Goal: Navigation & Orientation: Find specific page/section

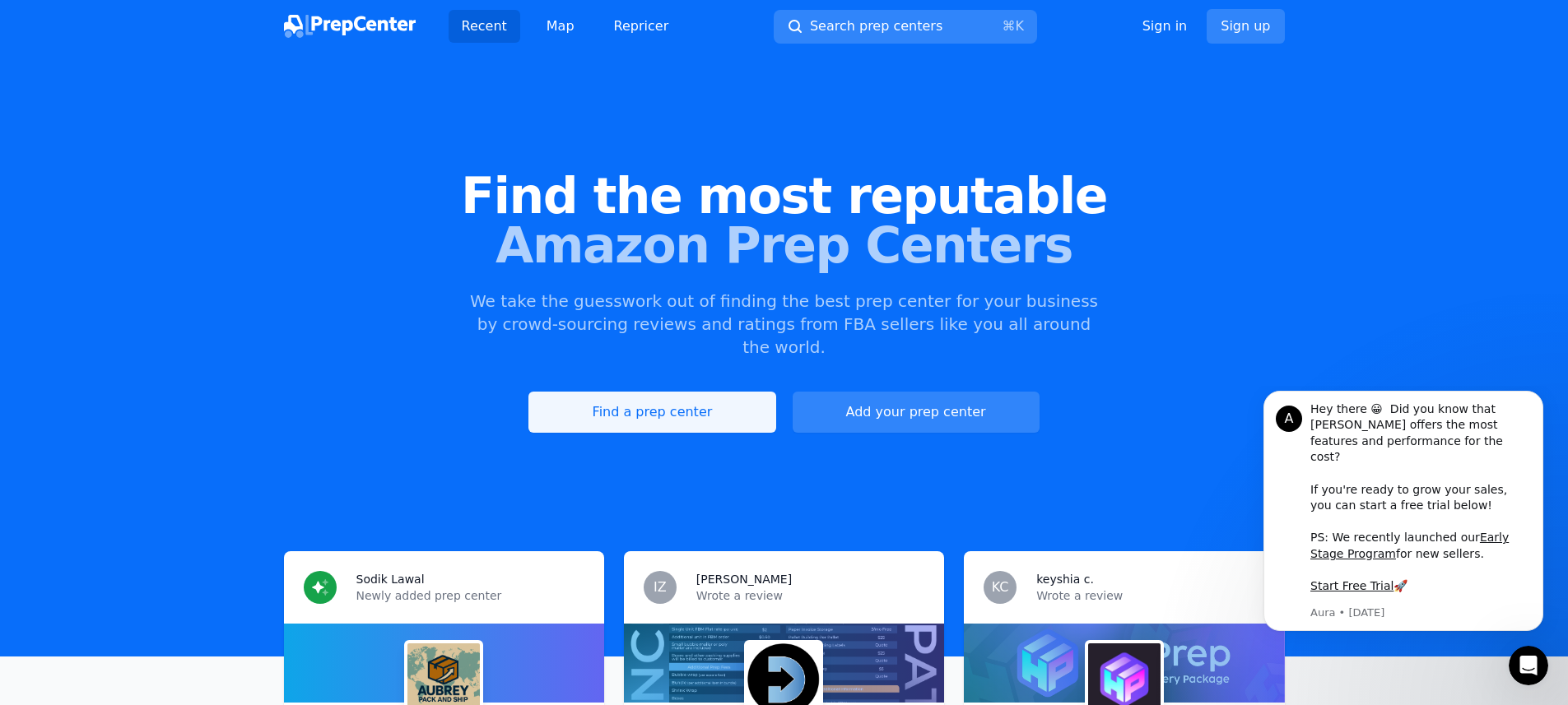
click at [699, 392] on link "Find a prep center" at bounding box center [652, 412] width 247 height 41
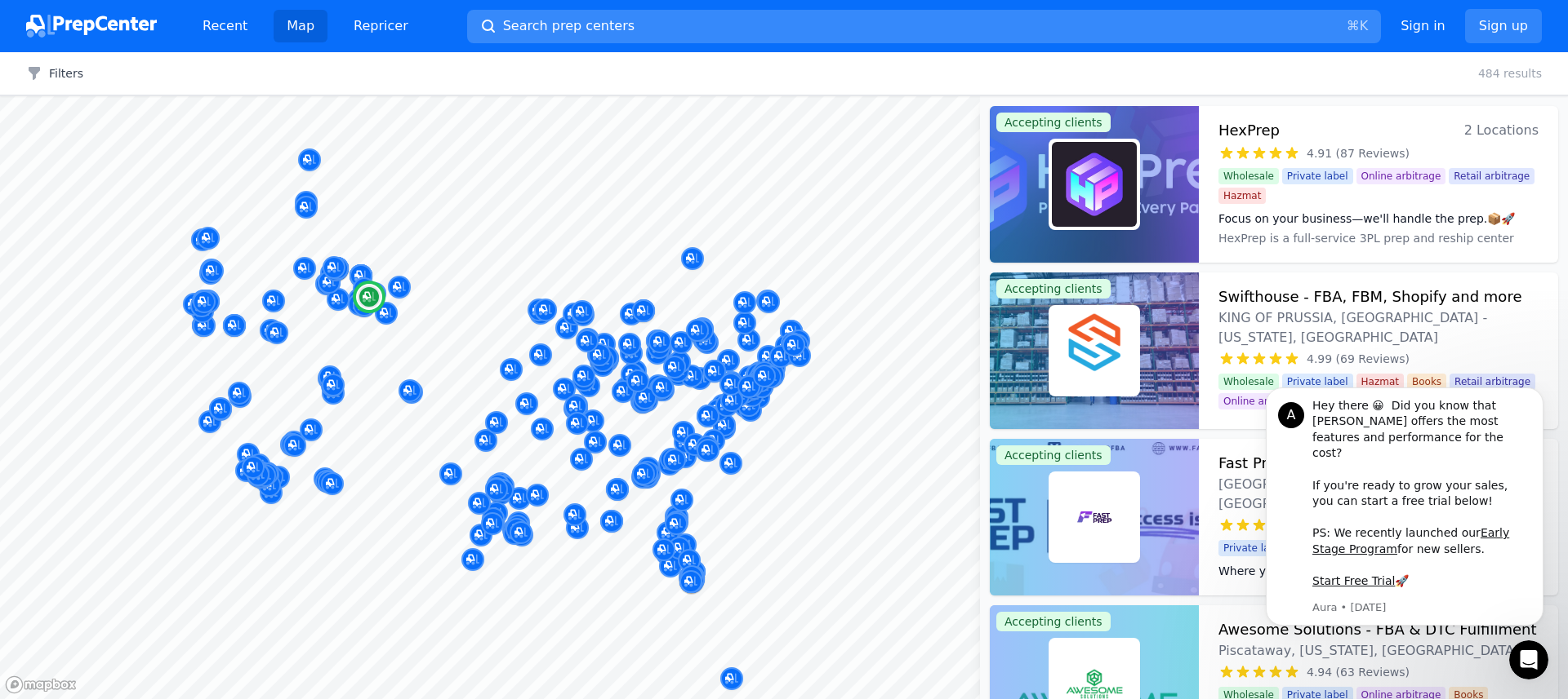
click at [567, 22] on span "Search prep centers" at bounding box center [569, 27] width 132 height 20
click at [483, 27] on div at bounding box center [784, 349] width 1568 height 699
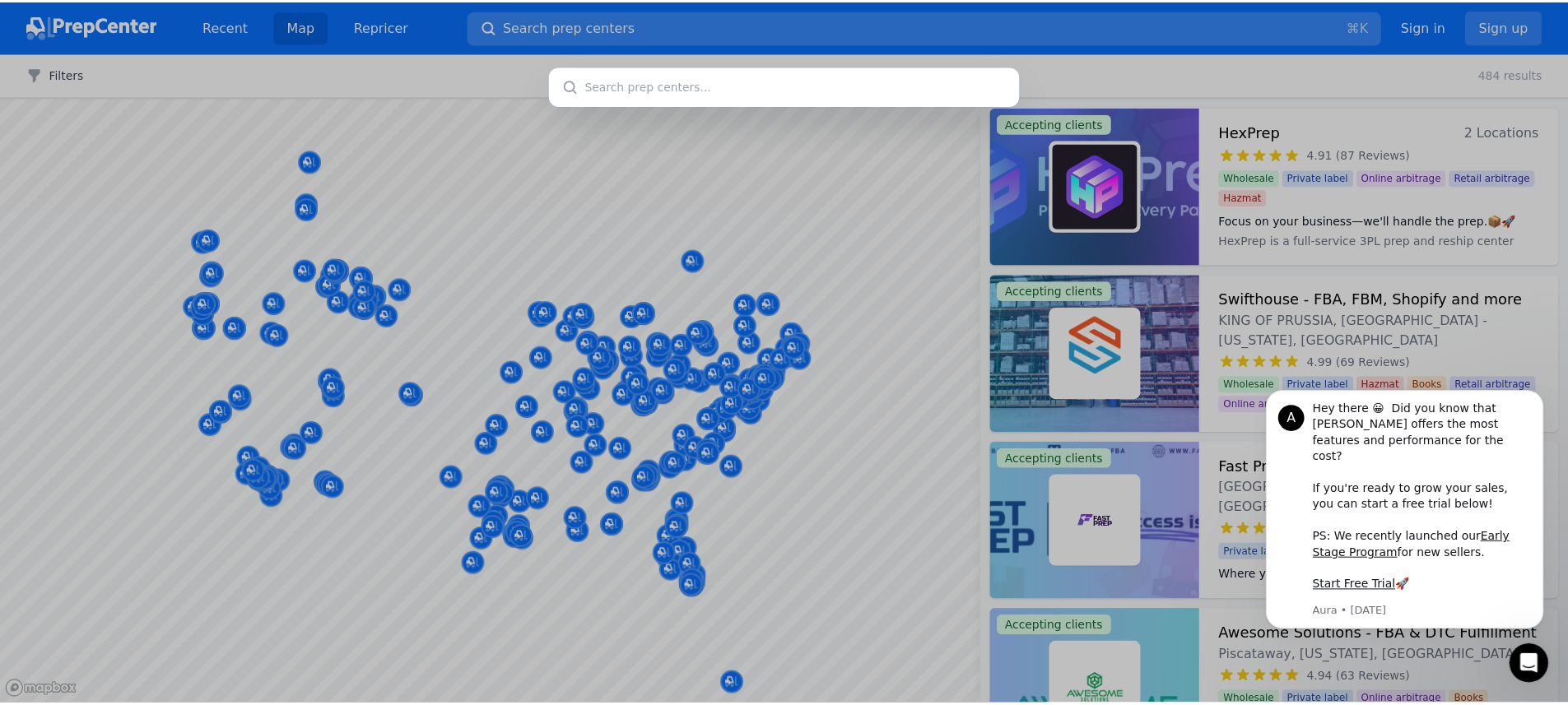
scroll to position [647, 0]
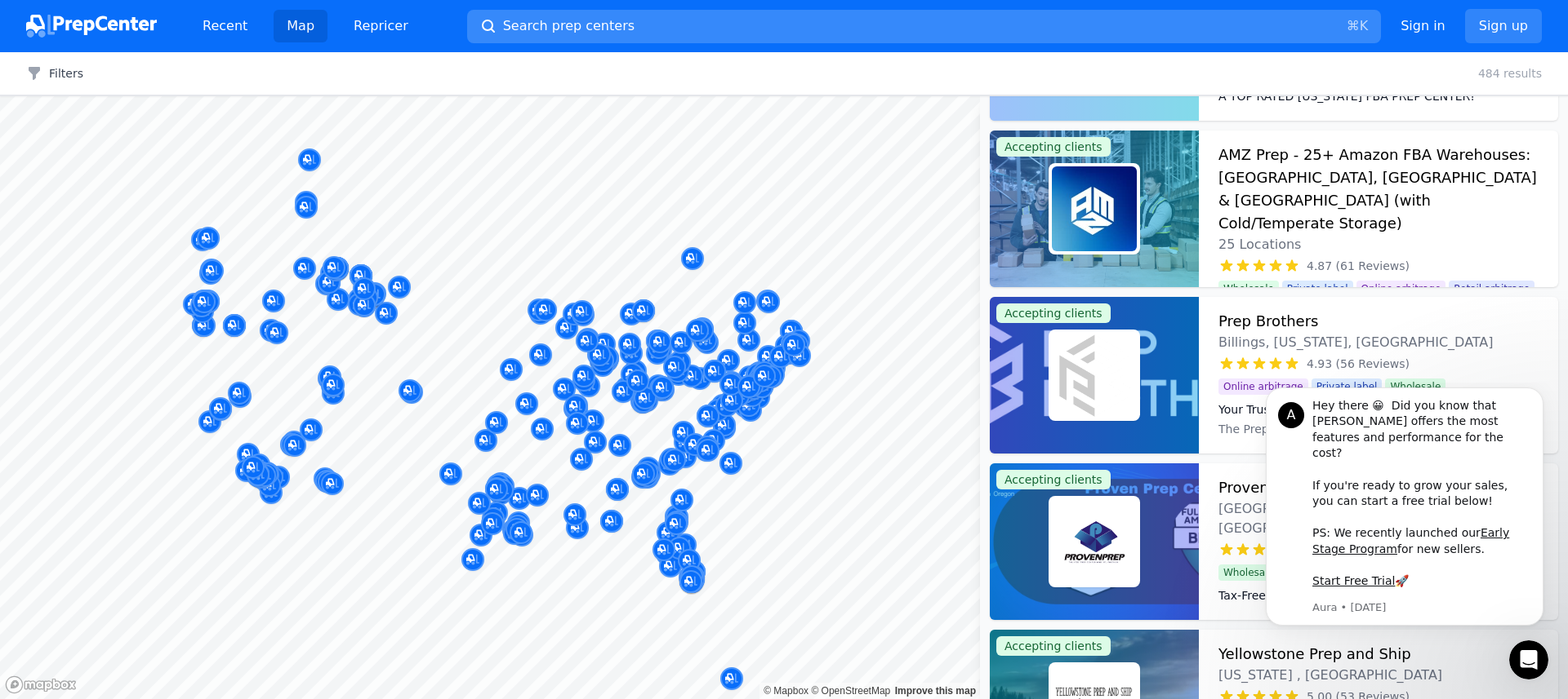
click at [483, 27] on icon "button" at bounding box center [488, 27] width 17 height 17
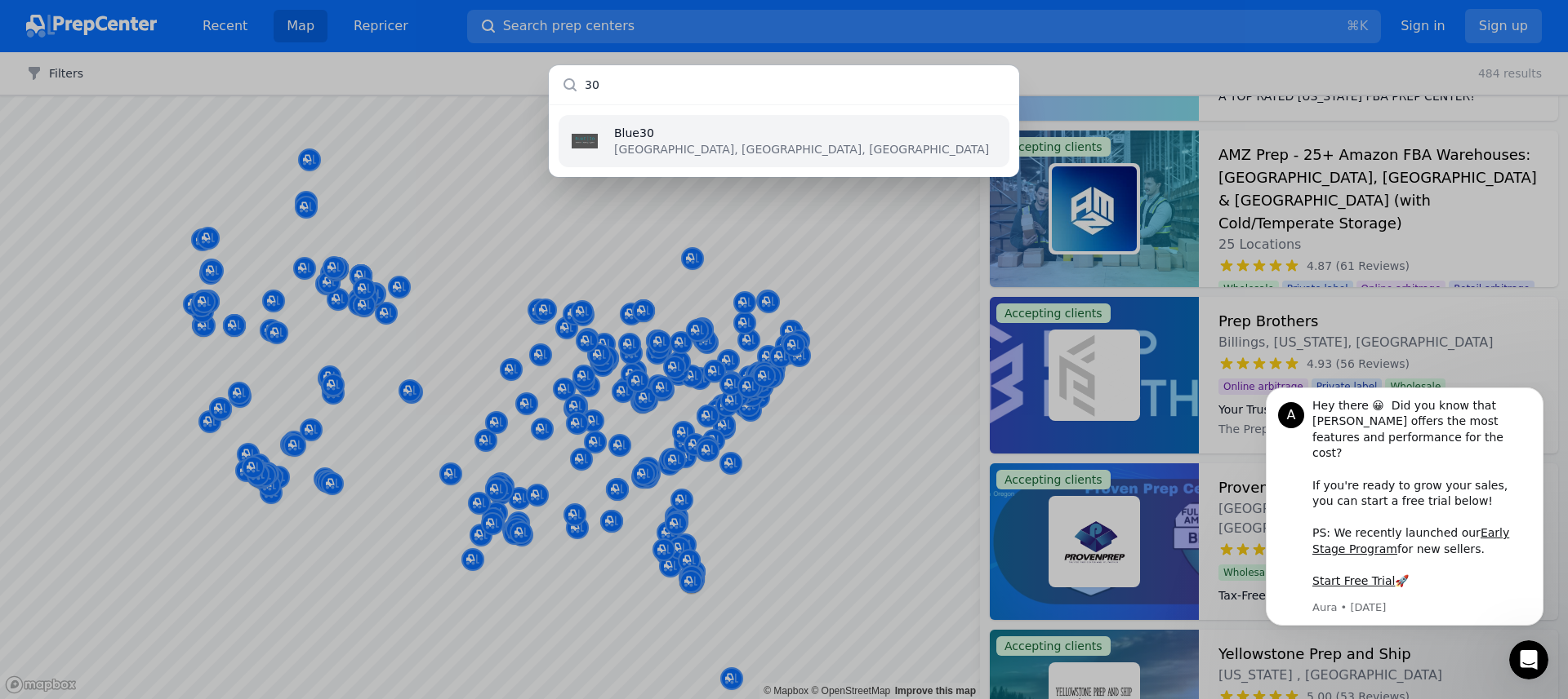
type input "3"
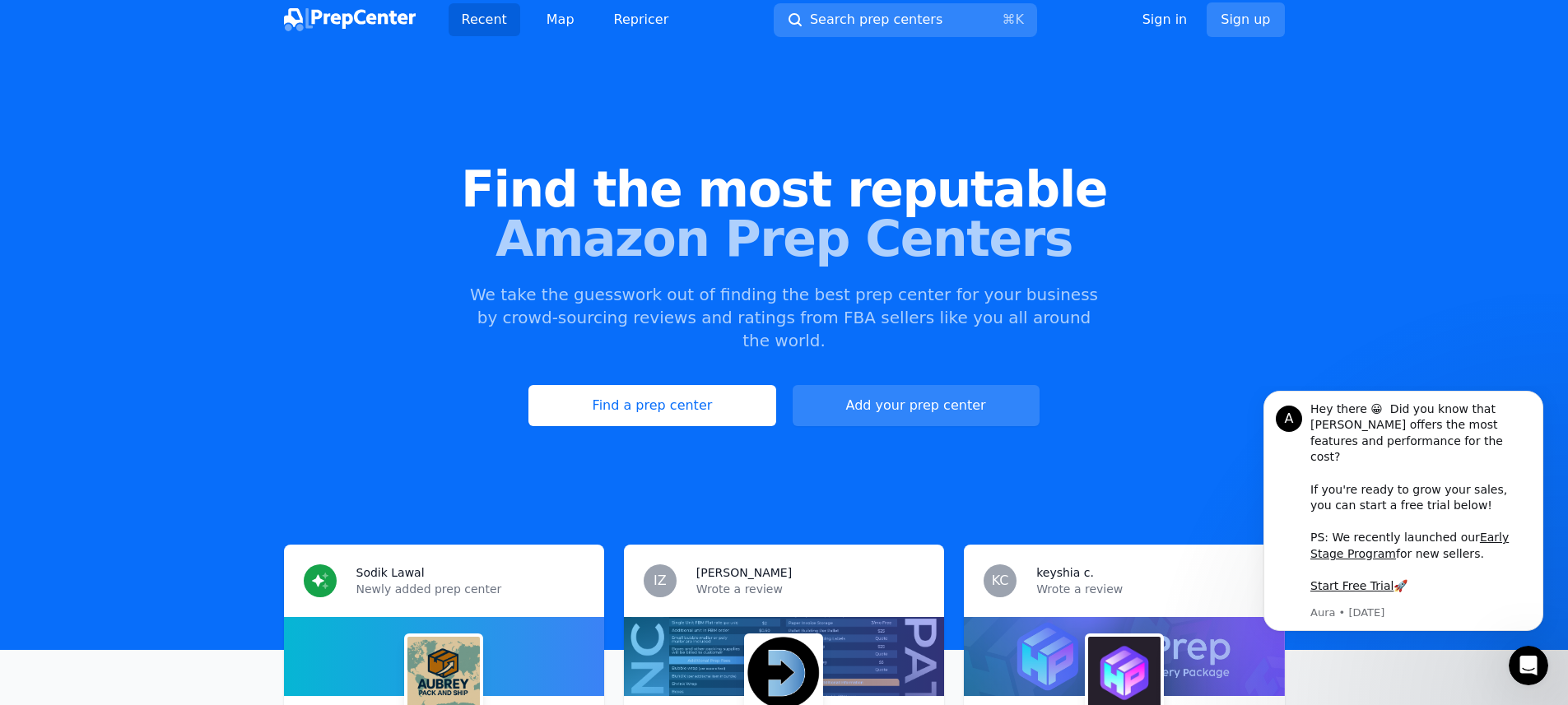
scroll to position [8, 0]
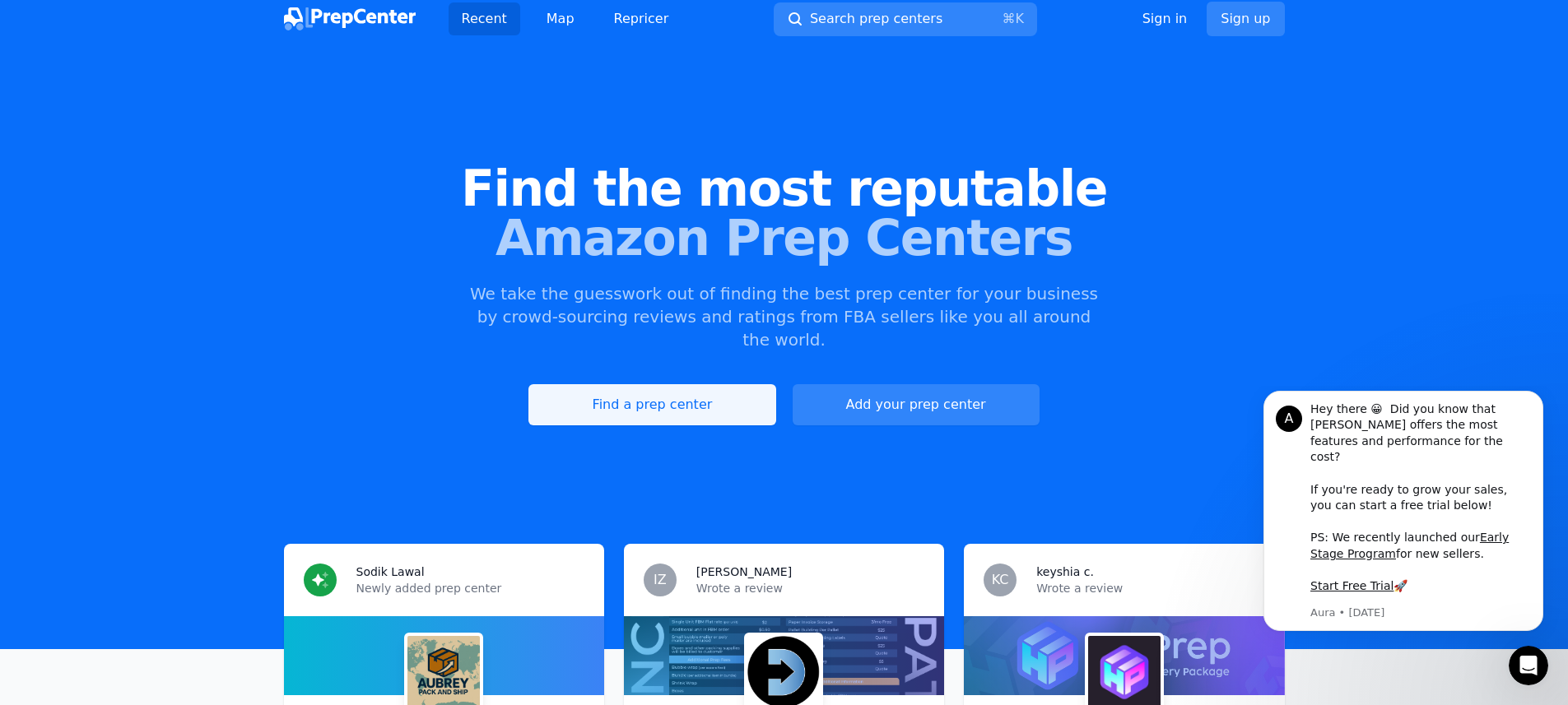
click at [709, 385] on link "Find a prep center" at bounding box center [652, 404] width 247 height 41
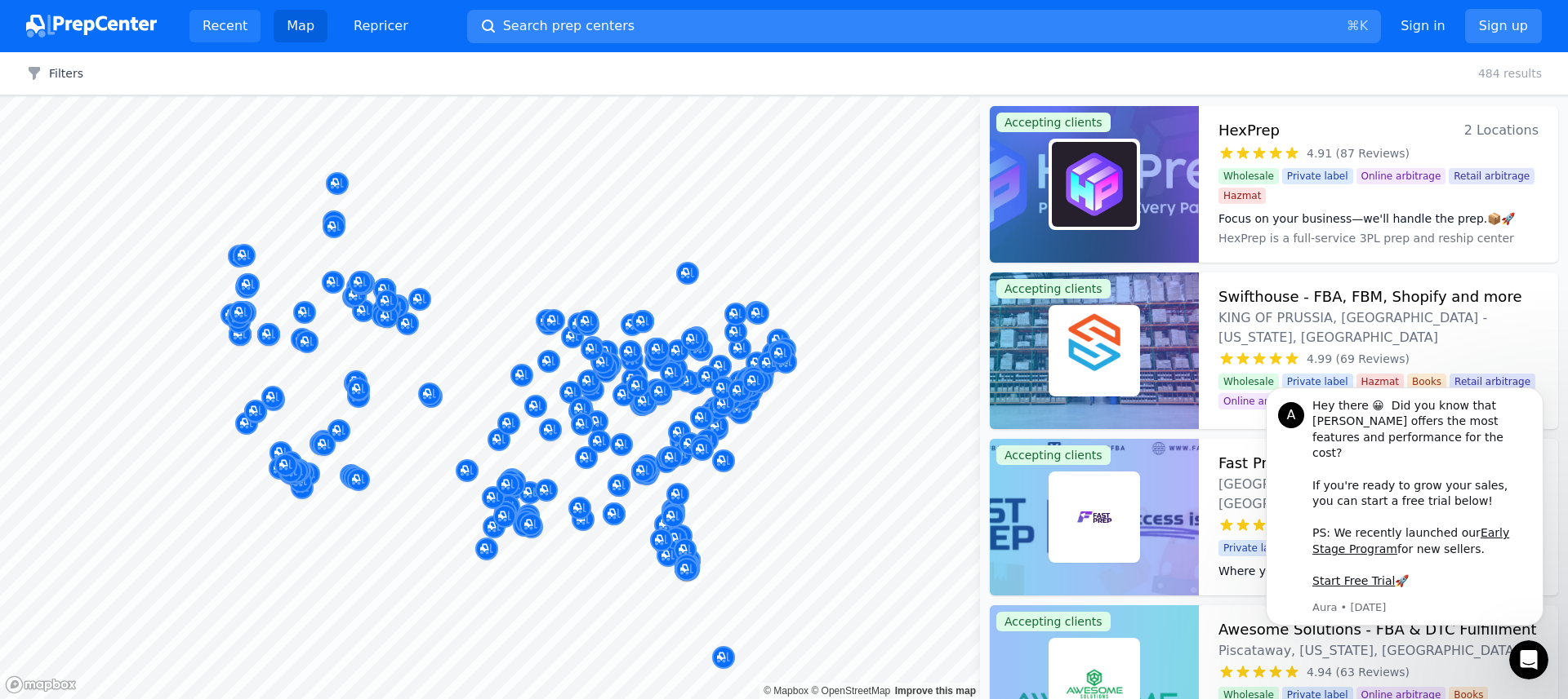
click at [222, 24] on link "Recent" at bounding box center [224, 26] width 71 height 32
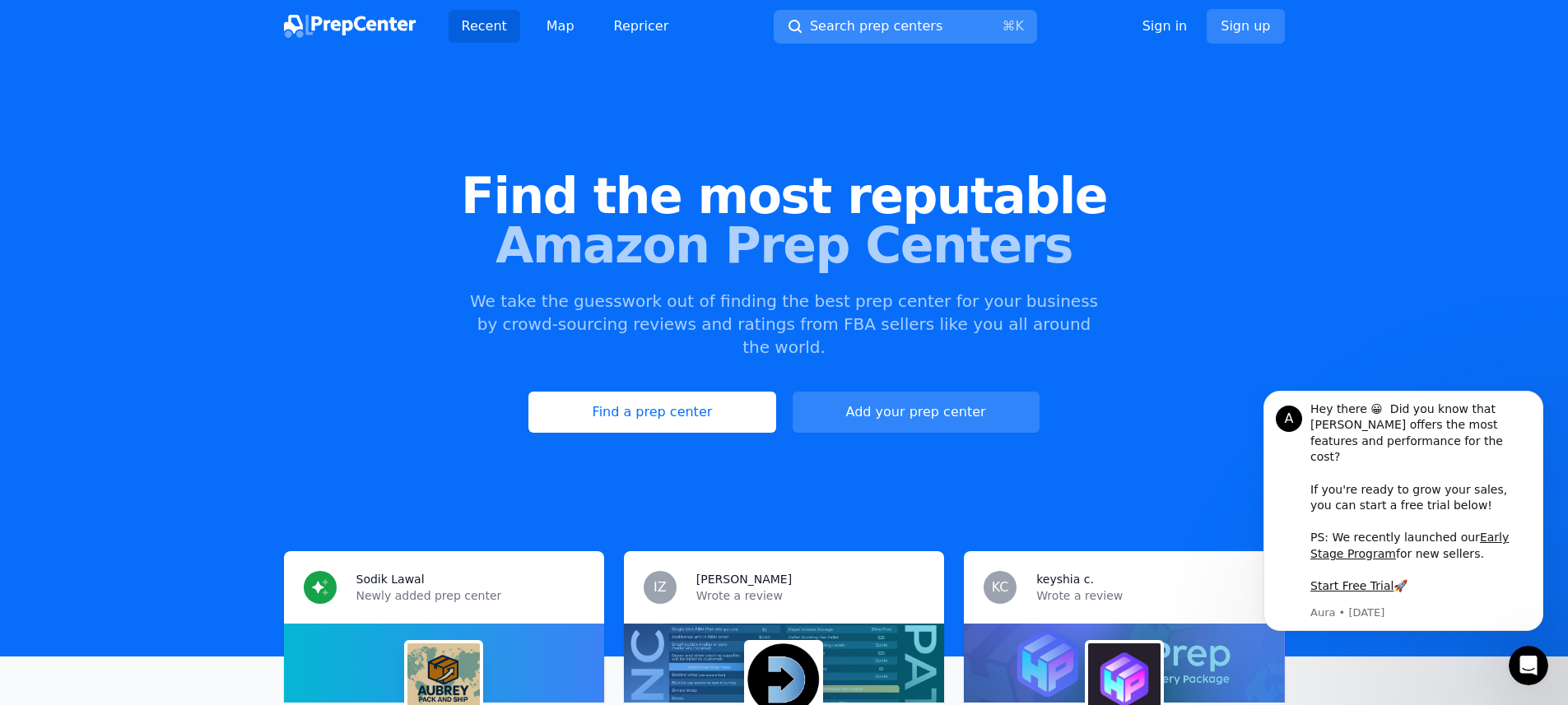
click at [917, 29] on span "Search prep centers" at bounding box center [876, 27] width 133 height 20
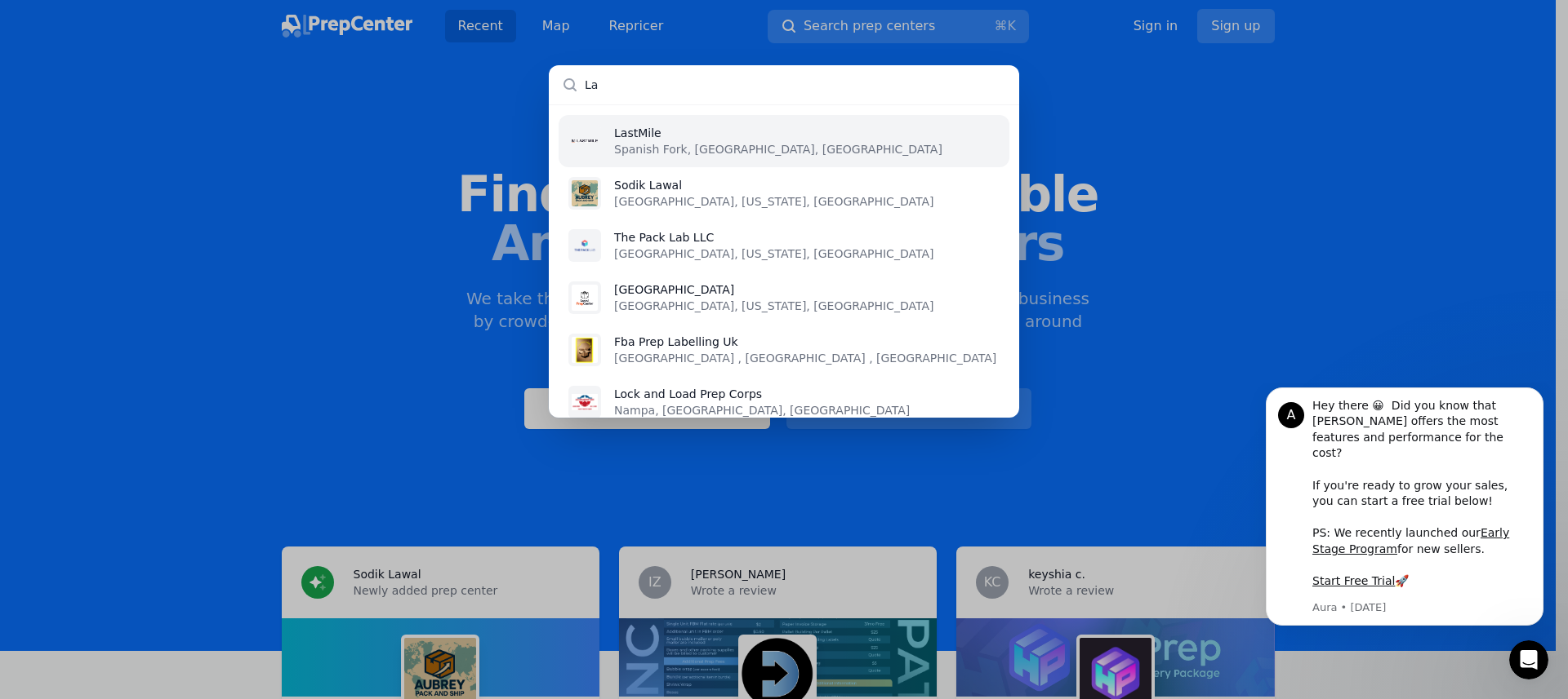
type input "L"
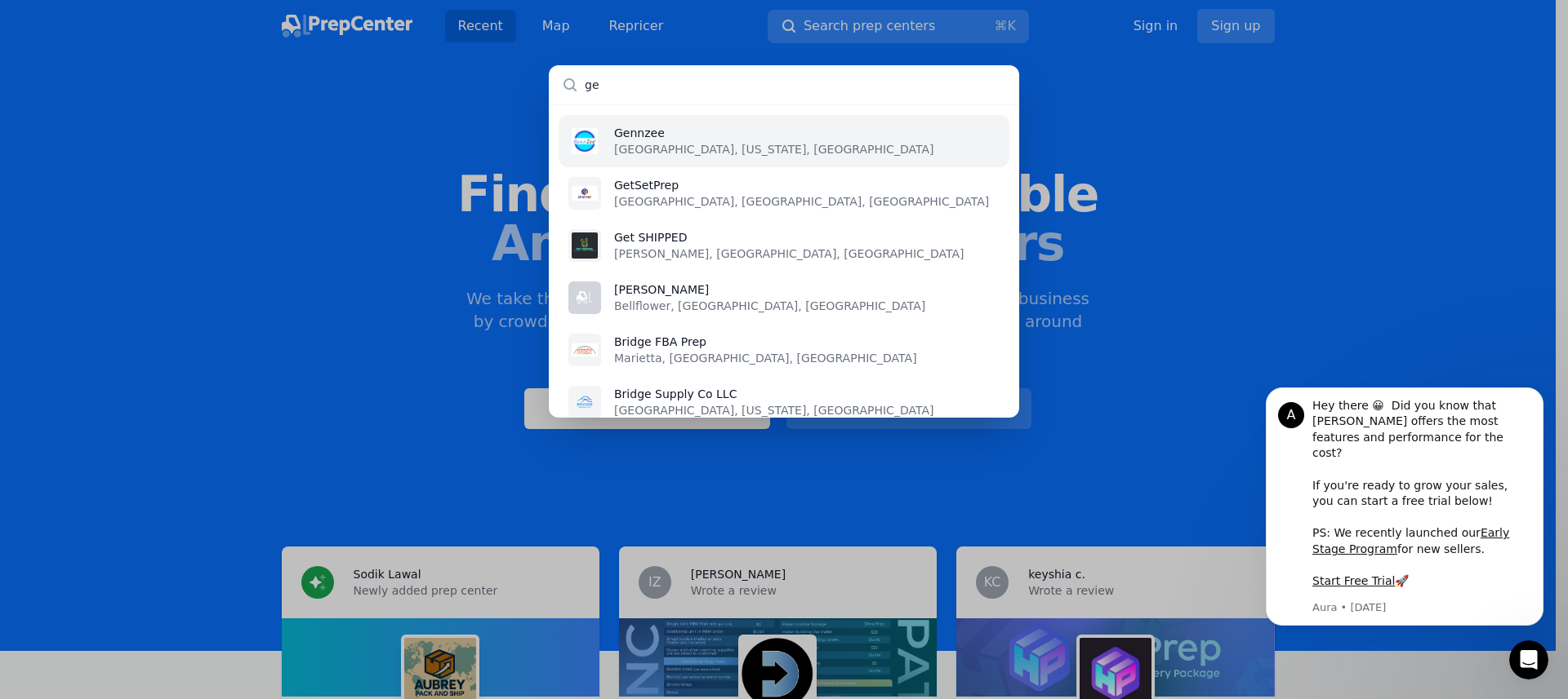
type input "g"
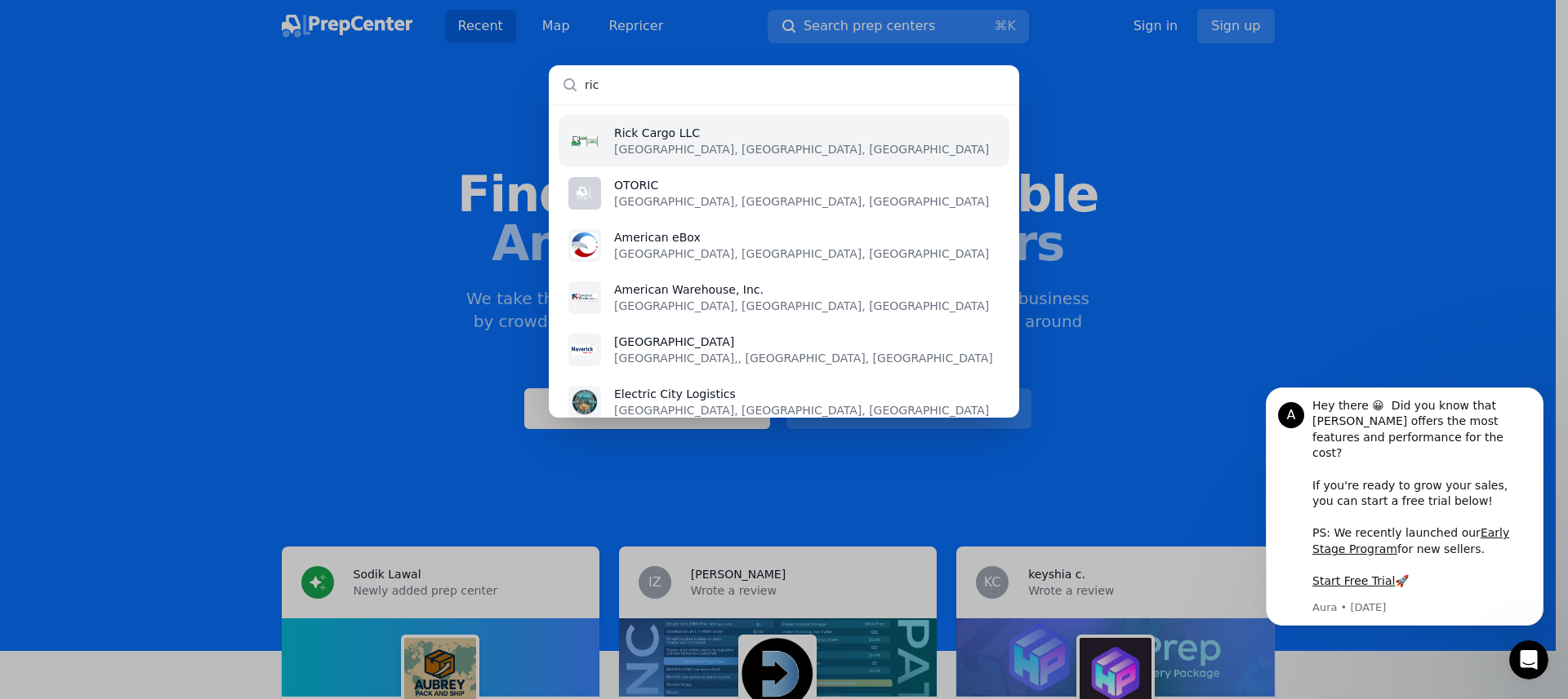
type input "ric"
click at [712, 141] on p "[GEOGRAPHIC_DATA], [GEOGRAPHIC_DATA], [GEOGRAPHIC_DATA]" at bounding box center [802, 149] width 375 height 17
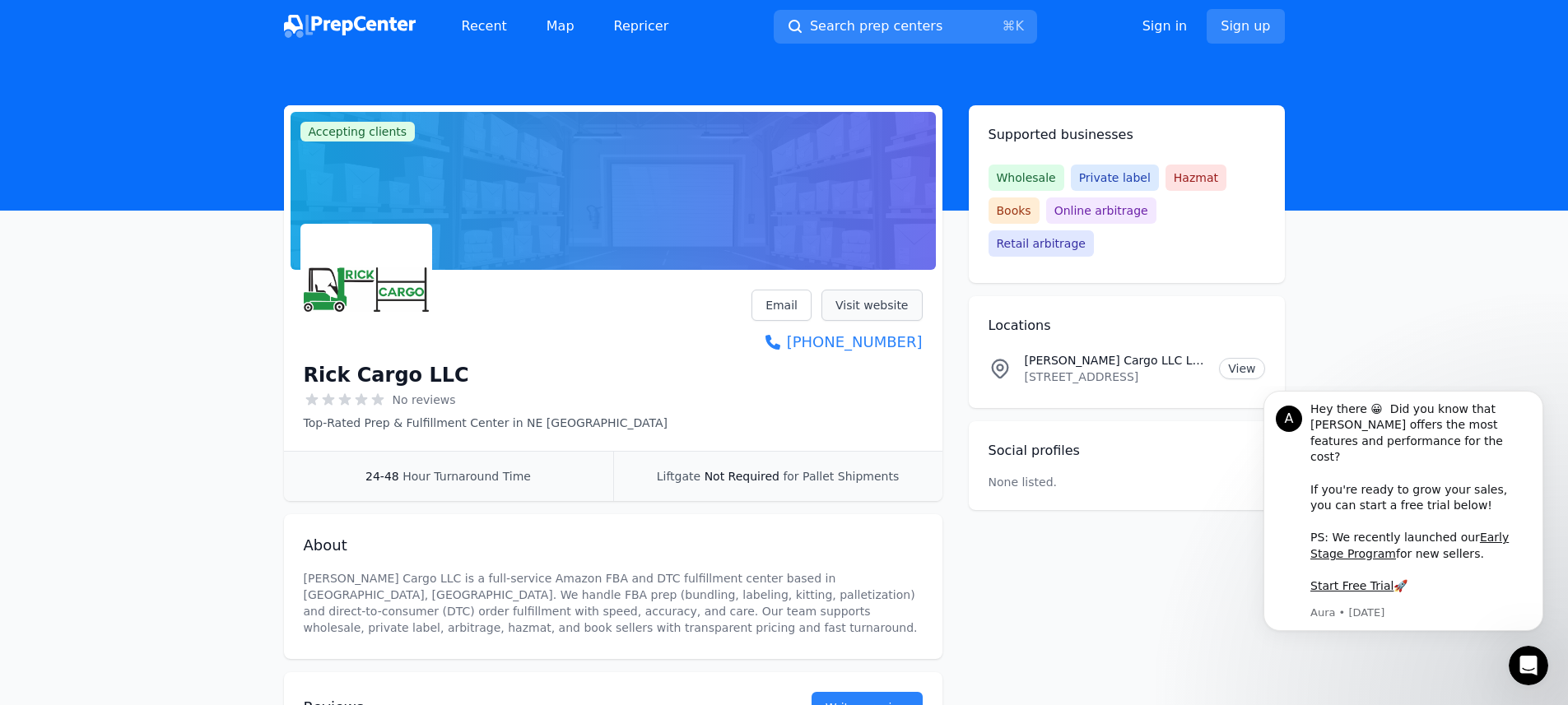
click at [884, 302] on link "Visit website" at bounding box center [872, 305] width 101 height 31
